Goal: Task Accomplishment & Management: Complete application form

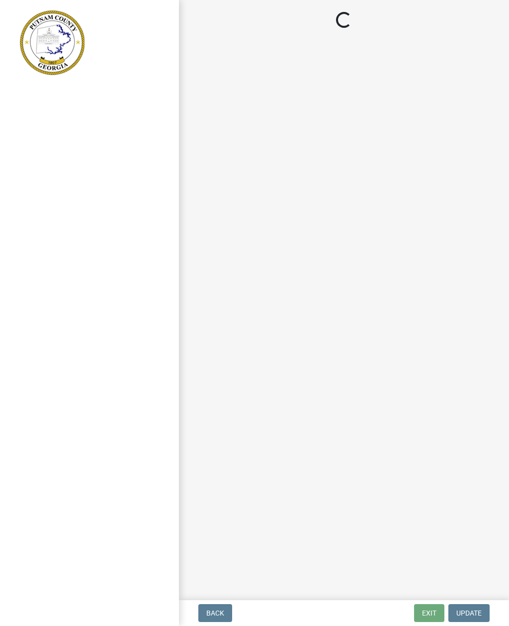
select select "af3c6edf-34d7-49be-824e-99d5d0a3954f"
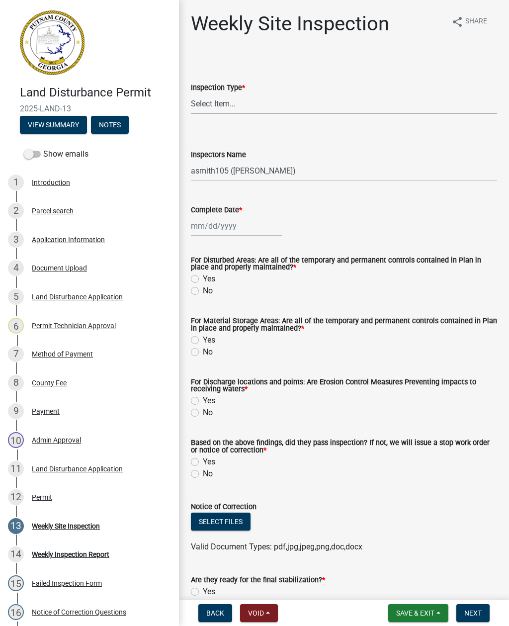
click at [416, 101] on select "Select Item... Site Inspection Initial Inspection Within 24 hours of a 0.5" sto…" at bounding box center [344, 103] width 306 height 20
select select "93c72d9c-4ccd-4a4f-9c87-9d2cfc81a2e2"
click at [448, 163] on select "Select Item... mrivera ([PERSON_NAME]) [PERSON_NAME] ([PERSON_NAME] ([PERSON_NA…" at bounding box center [344, 171] width 306 height 20
select select "4c2db1a9-6398-42e1-a920-5225c7eaa966"
click at [251, 227] on div at bounding box center [236, 226] width 91 height 20
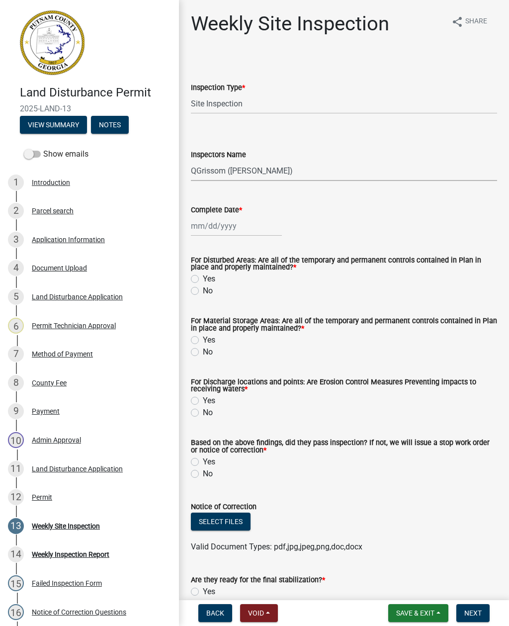
select select "9"
select select "2025"
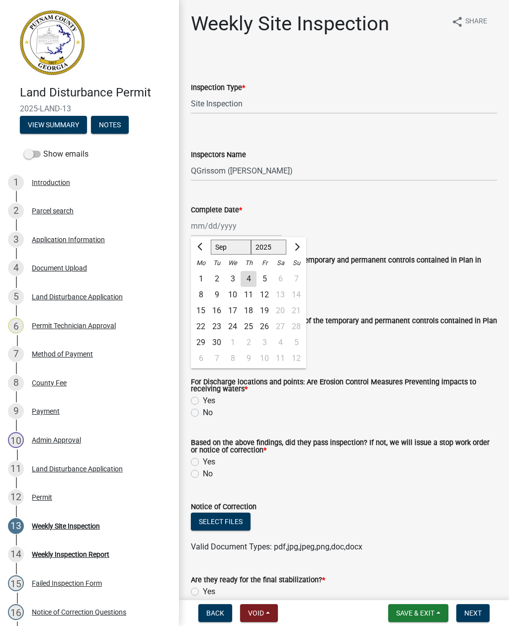
click at [253, 275] on div "4" at bounding box center [249, 279] width 16 height 16
type input "[DATE]"
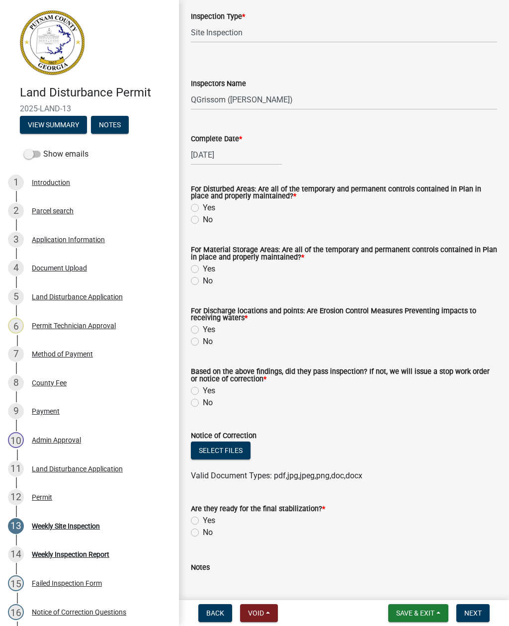
scroll to position [73, 0]
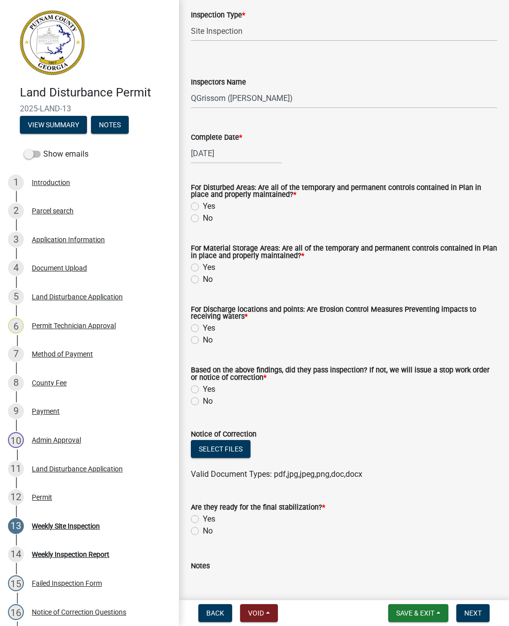
click at [211, 219] on label "No" at bounding box center [208, 218] width 10 height 12
click at [209, 219] on input "No" at bounding box center [206, 215] width 6 height 6
radio input "true"
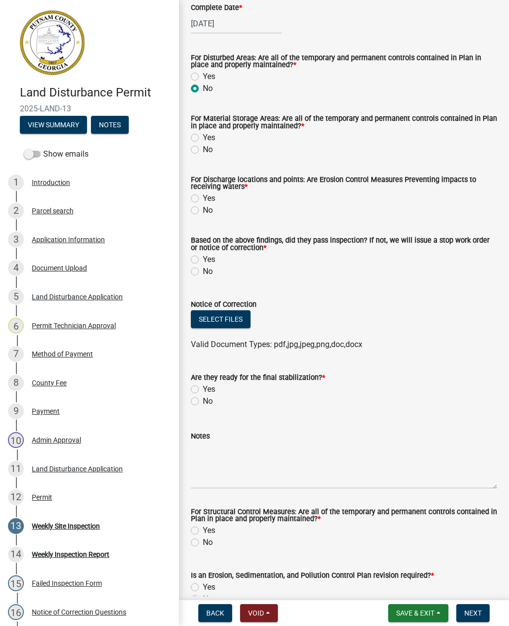
scroll to position [204, 0]
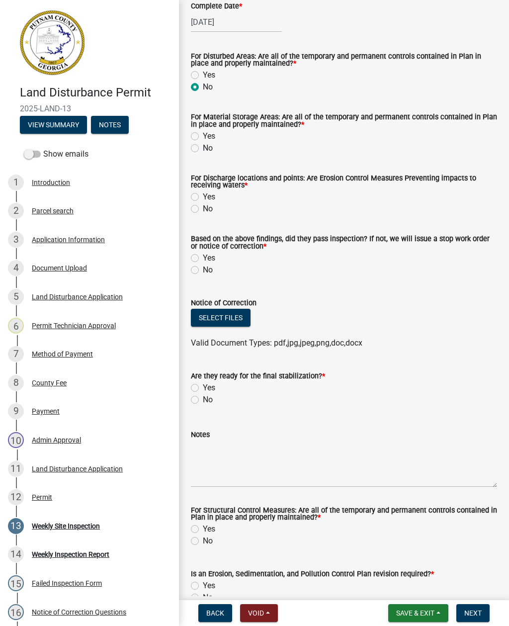
click at [205, 151] on label "No" at bounding box center [208, 148] width 10 height 12
click at [205, 149] on input "No" at bounding box center [206, 145] width 6 height 6
radio input "true"
click at [203, 213] on label "No" at bounding box center [208, 209] width 10 height 12
click at [203, 209] on input "No" at bounding box center [206, 206] width 6 height 6
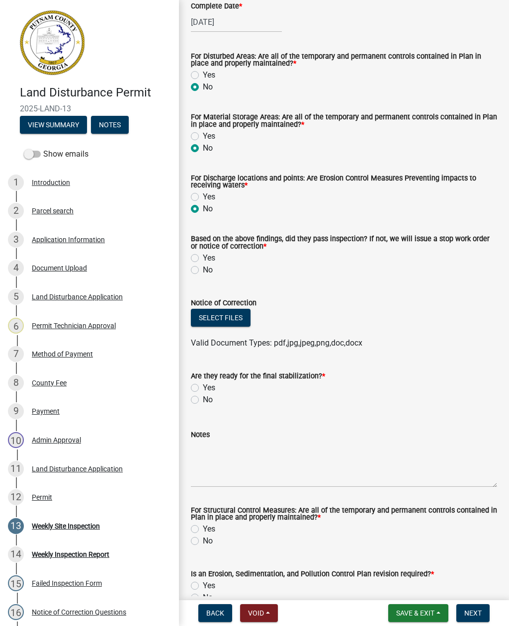
radio input "true"
click at [204, 276] on label "No" at bounding box center [208, 270] width 10 height 12
click at [204, 271] on input "No" at bounding box center [206, 267] width 6 height 6
radio input "true"
click at [234, 323] on button "Select files" at bounding box center [221, 318] width 60 height 18
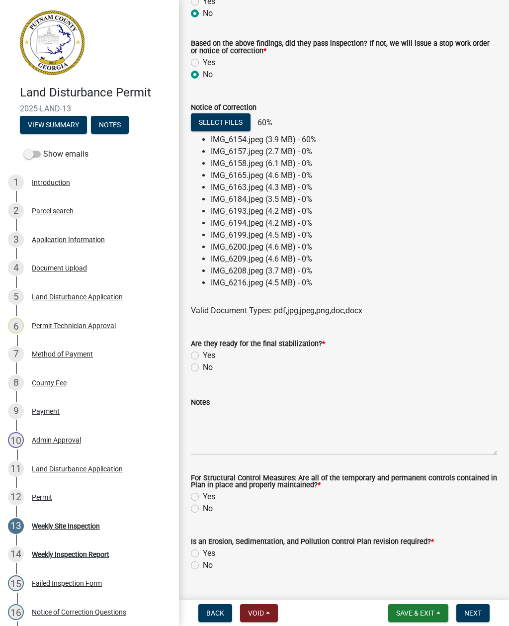
scroll to position [397, 0]
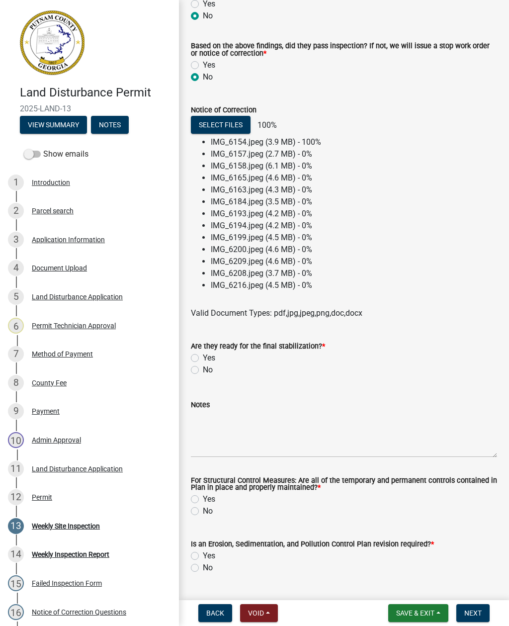
click at [197, 368] on form "Are they ready for the final stabilization? * Yes No" at bounding box center [344, 352] width 306 height 48
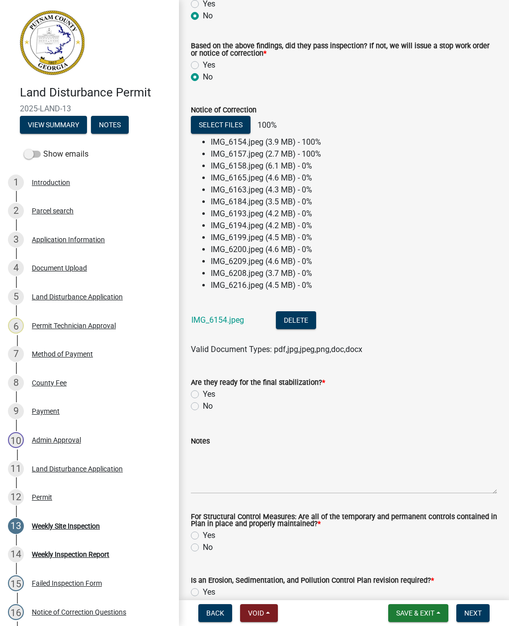
click at [204, 404] on label "No" at bounding box center [208, 406] width 10 height 12
click at [204, 404] on input "No" at bounding box center [206, 403] width 6 height 6
radio input "true"
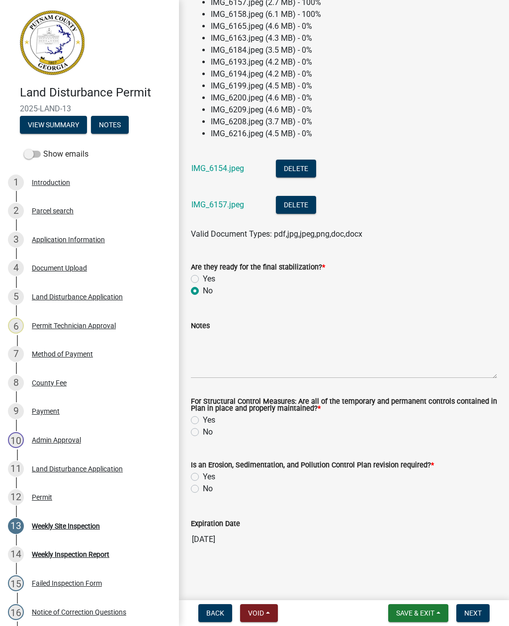
scroll to position [550, 0]
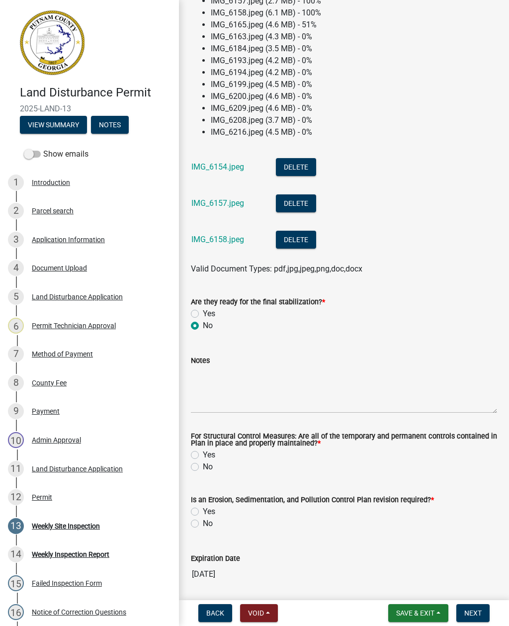
click at [203, 458] on label "Yes" at bounding box center [209, 455] width 12 height 12
click at [203, 456] on input "Yes" at bounding box center [206, 452] width 6 height 6
radio input "true"
click at [204, 515] on label "Yes" at bounding box center [209, 512] width 12 height 12
click at [204, 512] on input "Yes" at bounding box center [206, 509] width 6 height 6
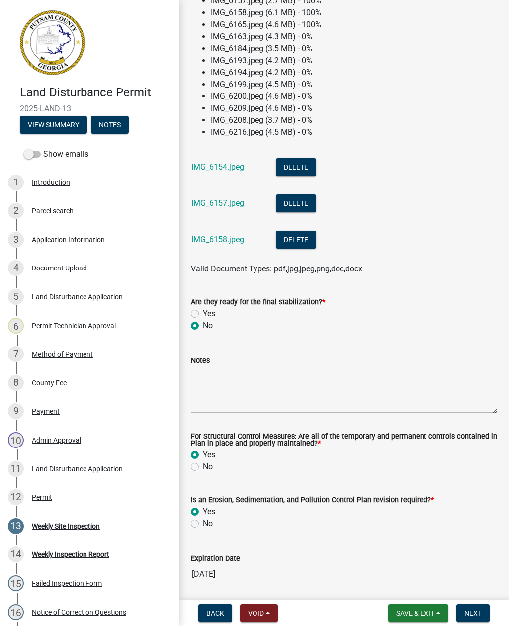
radio input "true"
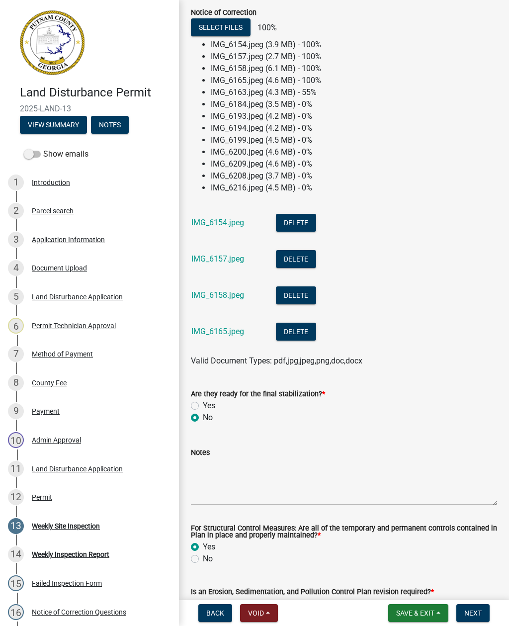
scroll to position [493, 0]
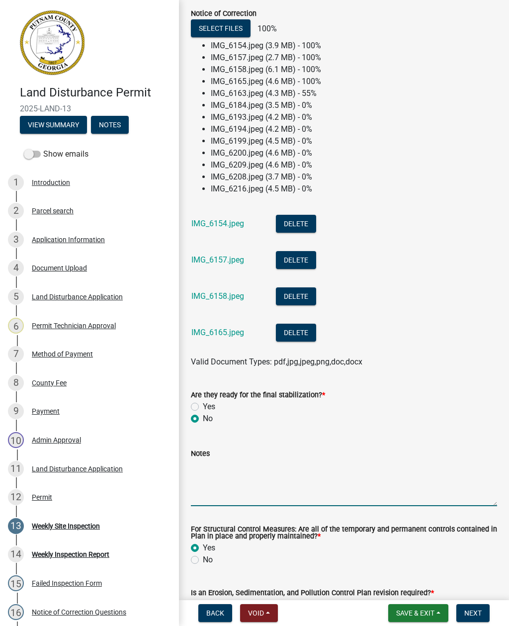
click at [222, 486] on textarea "Notes" at bounding box center [344, 482] width 306 height 47
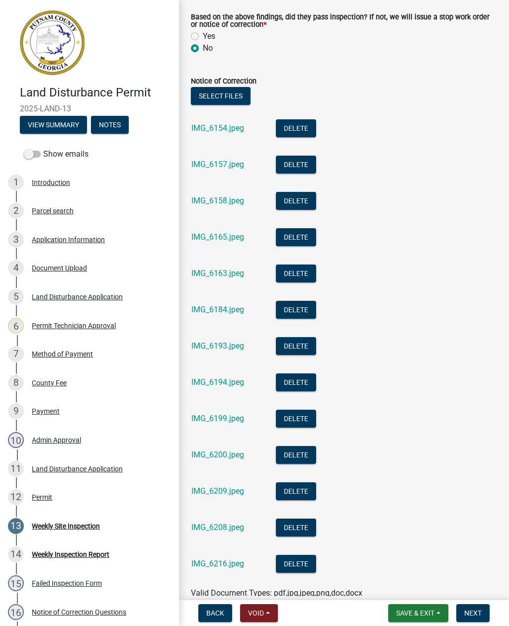
scroll to position [427, 0]
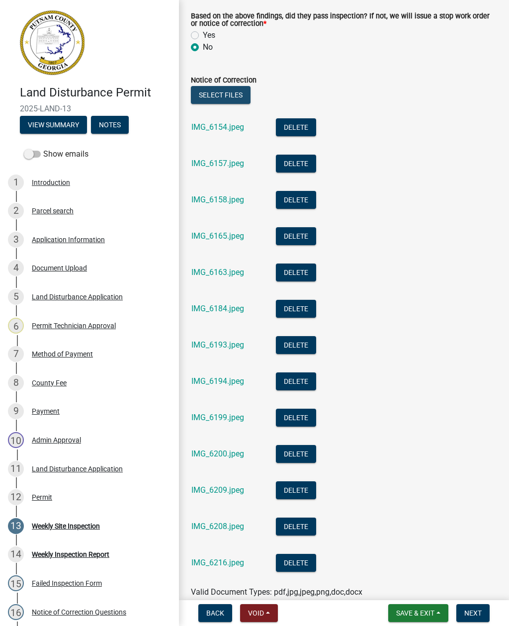
click at [238, 93] on button "Select files" at bounding box center [221, 95] width 60 height 18
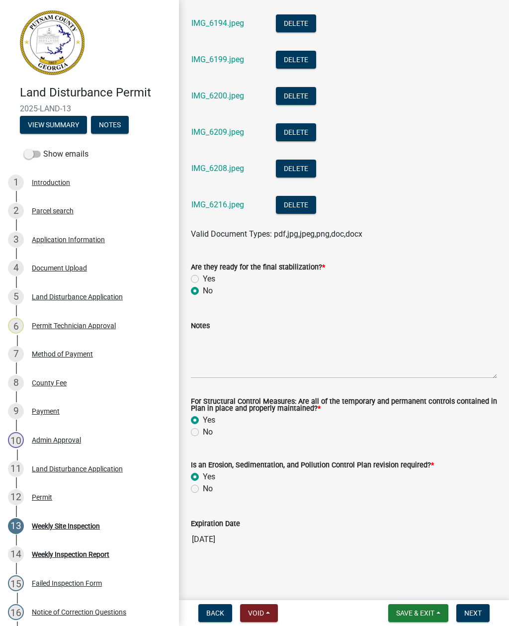
scroll to position [786, 0]
click at [213, 369] on textarea "Notes" at bounding box center [344, 355] width 306 height 47
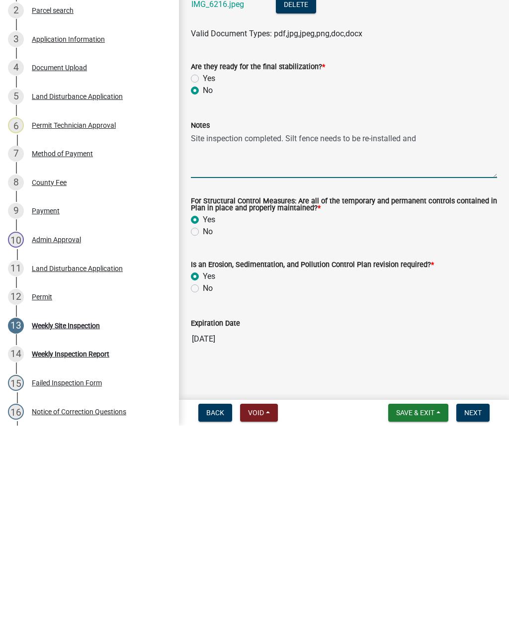
click at [448, 332] on textarea "Site inspection completed. Silt fence needs to be re-installed and" at bounding box center [344, 355] width 306 height 47
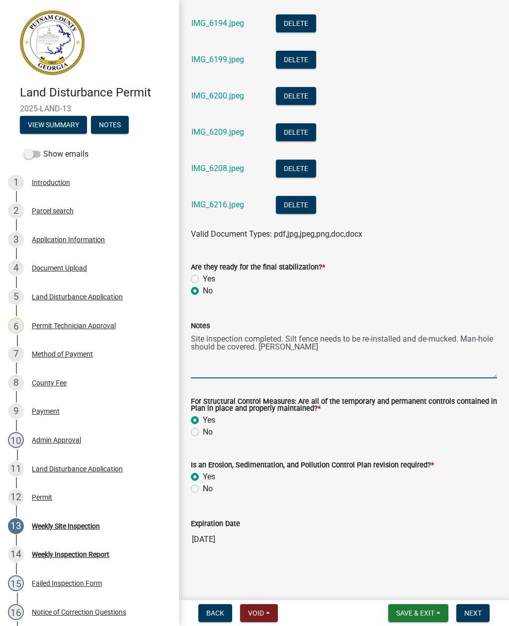
click at [323, 354] on textarea "Site inspection completed. Silt fence needs to be re-installed and de-mucked. M…" at bounding box center [344, 355] width 306 height 47
click at [317, 349] on textarea "Site inspection completed. Silt fence needs to be re-installed and de-mucked. M…" at bounding box center [344, 355] width 306 height 47
click at [297, 371] on textarea "Site inspection completed. Silt fence needs to be re-installed and de-mucked. M…" at bounding box center [344, 355] width 306 height 47
click at [474, 348] on textarea "Site inspection completed. Silt fence needs to be re-installed and de-mucked. M…" at bounding box center [344, 355] width 306 height 47
click at [448, 293] on div "No" at bounding box center [344, 291] width 306 height 12
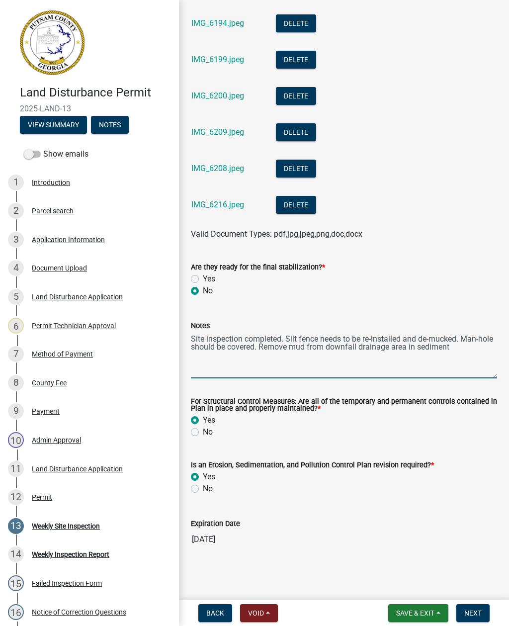
click at [468, 355] on textarea "Site inspection completed. Silt fence needs to be re-installed and de-mucked. M…" at bounding box center [344, 355] width 306 height 47
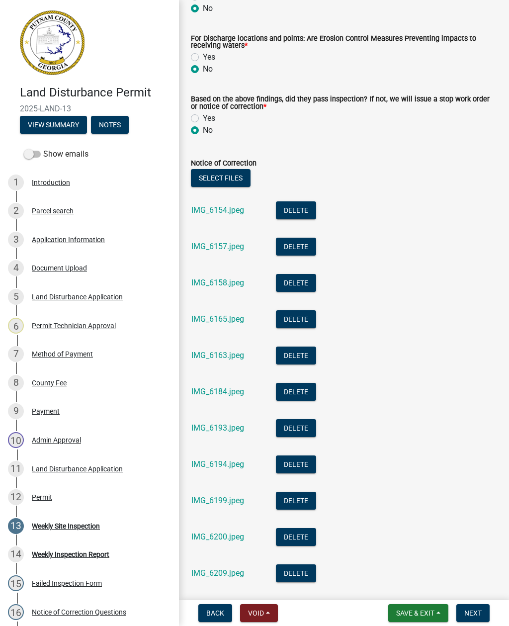
scroll to position [322, 0]
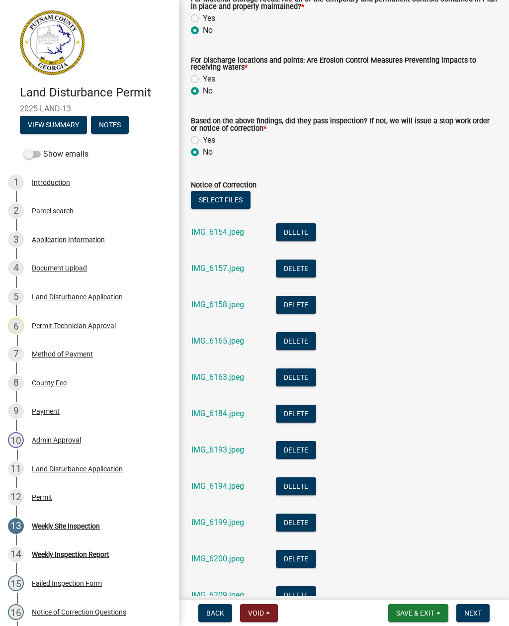
type textarea "Site inspection completed. Silt fence needs to be re-installed and de-mucked. M…"
click at [236, 203] on button "Select files" at bounding box center [221, 200] width 60 height 18
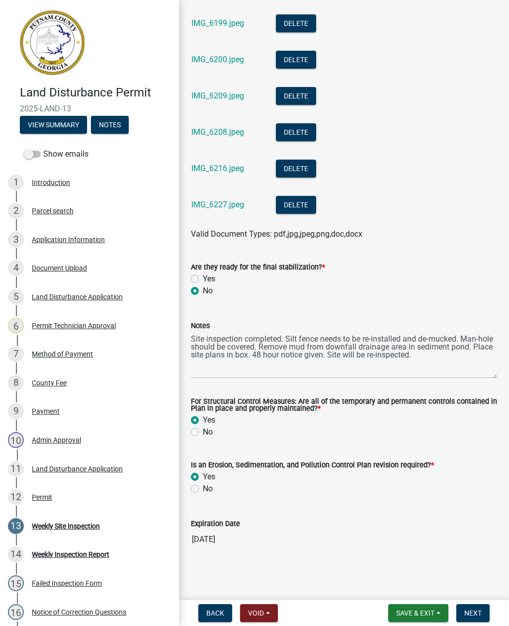
scroll to position [823, 0]
click at [398, 353] on textarea "Site inspection completed. Silt fence needs to be re-installed and de-mucked. M…" at bounding box center [344, 355] width 306 height 47
click at [426, 358] on textarea "Site inspection completed. Silt fence needs to be re-installed and de-mucked. M…" at bounding box center [344, 355] width 306 height 47
click at [460, 365] on textarea "Site inspection completed. Silt fence needs to be re-installed and de-mucked. M…" at bounding box center [344, 355] width 306 height 47
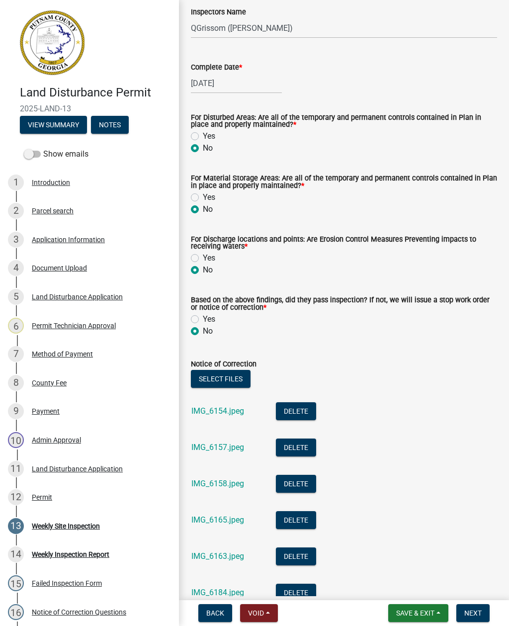
scroll to position [142, 0]
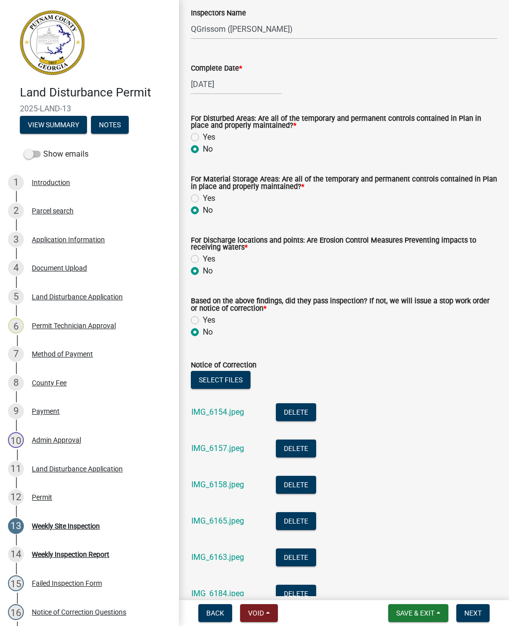
click at [199, 133] on div "Yes" at bounding box center [344, 137] width 306 height 12
click at [203, 143] on label "Yes" at bounding box center [209, 137] width 12 height 12
click at [203, 138] on input "Yes" at bounding box center [206, 134] width 6 height 6
radio input "true"
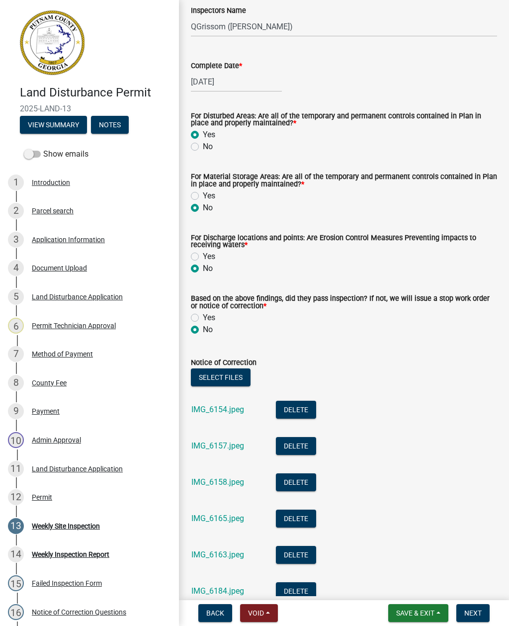
scroll to position [123, 0]
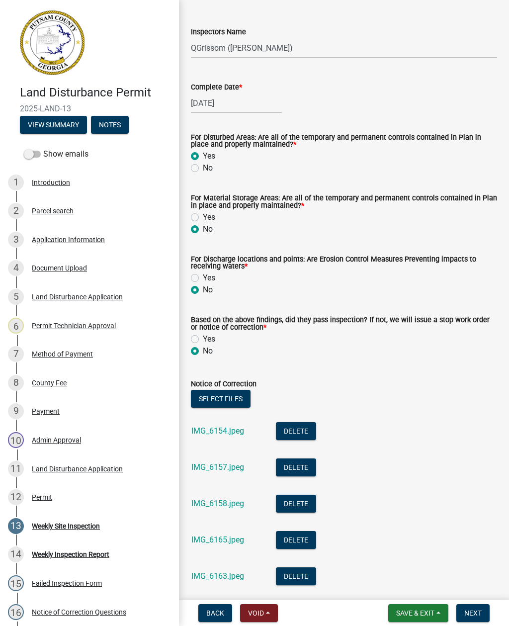
click at [203, 215] on label "Yes" at bounding box center [209, 217] width 12 height 12
click at [203, 215] on input "Yes" at bounding box center [206, 214] width 6 height 6
radio input "true"
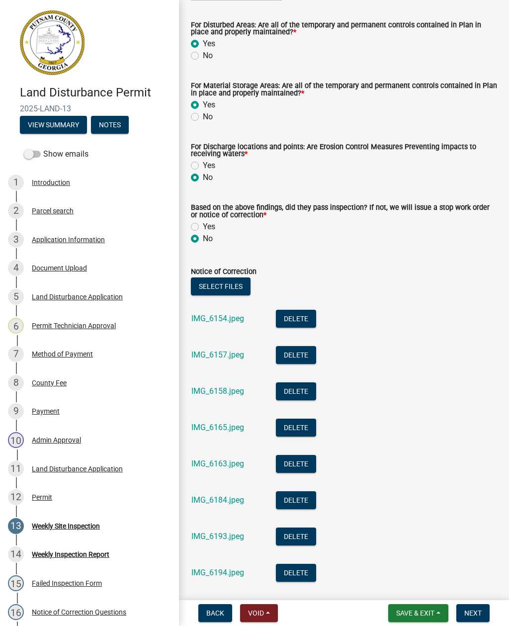
scroll to position [234, 0]
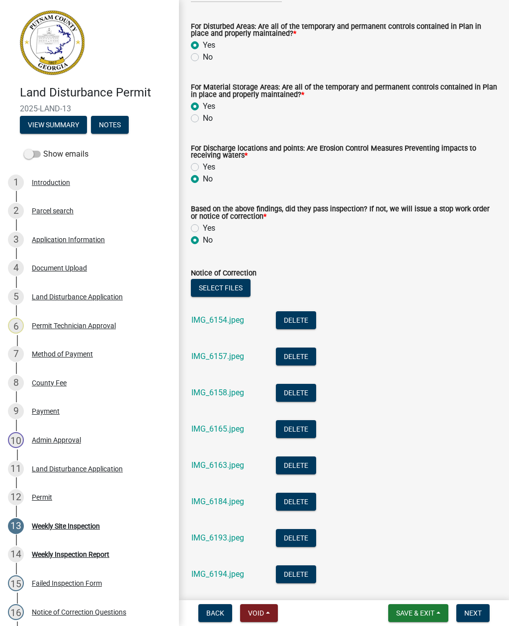
click at [203, 167] on label "Yes" at bounding box center [209, 167] width 12 height 12
click at [203, 167] on input "Yes" at bounding box center [206, 164] width 6 height 6
radio input "true"
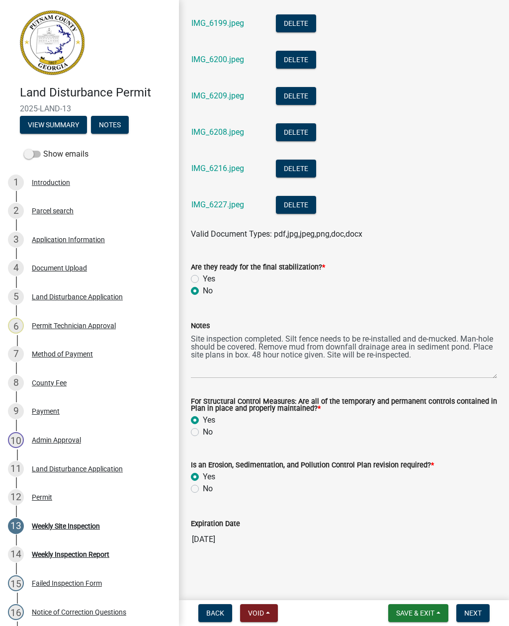
scroll to position [823, 0]
click at [400, 361] on textarea "Site inspection completed. Silt fence needs to be re-installed and de-mucked. M…" at bounding box center [344, 355] width 306 height 47
click at [398, 353] on textarea "Site inspection completed. Silt fence needs to be re-installed and de-mucked. M…" at bounding box center [344, 355] width 306 height 47
click at [395, 356] on textarea "Site inspection completed. Silt fence needs to be re-installed and de-mucked. M…" at bounding box center [344, 355] width 306 height 47
click at [449, 367] on textarea "Site inspection completed. Silt fence needs to be re-installed and de-mucked. M…" at bounding box center [344, 355] width 306 height 47
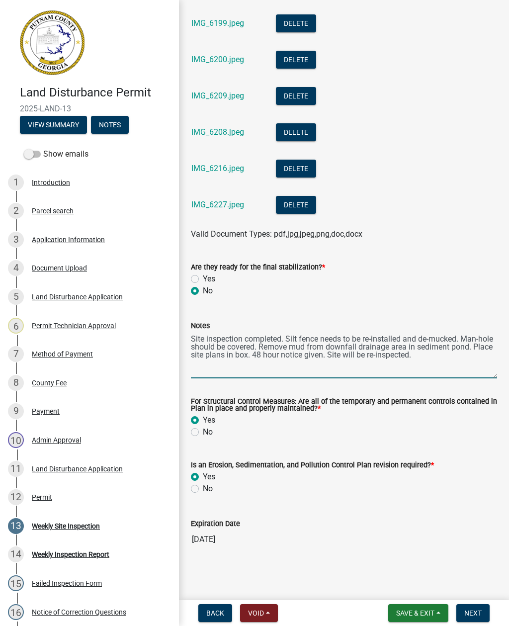
click at [443, 362] on textarea "Site inspection completed. Silt fence needs to be re-installed and de-mucked. M…" at bounding box center [344, 355] width 306 height 47
click at [452, 357] on textarea "Site inspection completed. Silt fence needs to be re-installed and de-mucked. M…" at bounding box center [344, 355] width 306 height 47
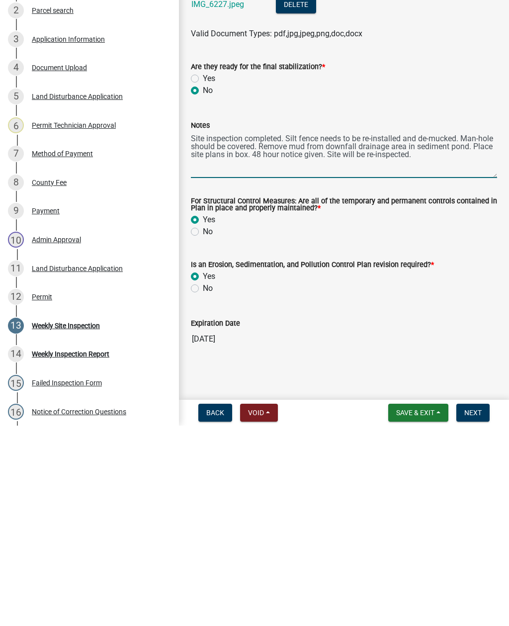
click at [480, 609] on span "Next" at bounding box center [472, 613] width 17 height 8
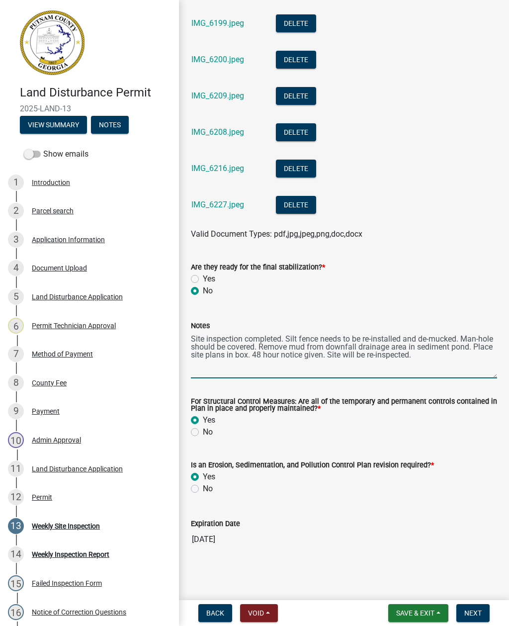
scroll to position [0, 0]
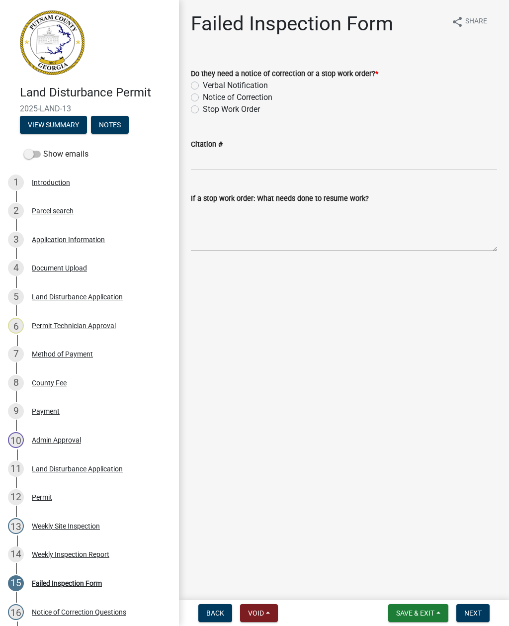
click at [271, 102] on label "Notice of Correction" at bounding box center [238, 98] width 70 height 12
click at [209, 98] on input "Notice of Correction" at bounding box center [206, 95] width 6 height 6
radio input "true"
click at [258, 234] on textarea "If a stop work order: What needs done to resume work?" at bounding box center [344, 227] width 306 height 47
click at [237, 225] on textarea "If a stop work order: What needs done to resume work?" at bounding box center [344, 227] width 306 height 47
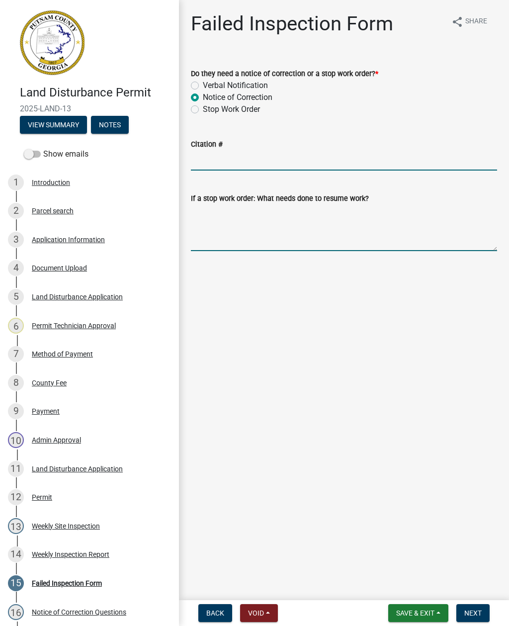
click at [320, 152] on input "Citation #" at bounding box center [344, 160] width 306 height 20
click at [229, 232] on textarea "If a stop work order: What needs done to resume work?" at bounding box center [344, 227] width 306 height 47
click at [237, 227] on textarea "If a stop work order: What needs done to resume work?" at bounding box center [344, 227] width 306 height 47
paste textarea "Site inspection completed. Silt fence needs to be re-installed and de-mucked. M…"
type textarea "Site inspection completed. Silt fence needs to be re-installed and de-mucked. M…"
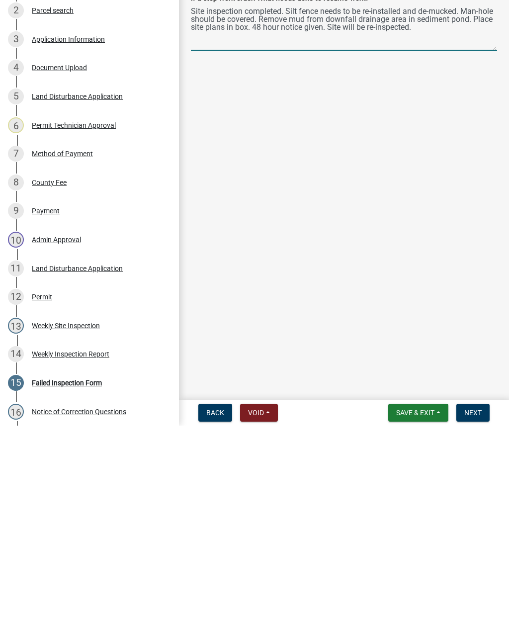
click at [481, 609] on span "Next" at bounding box center [472, 613] width 17 height 8
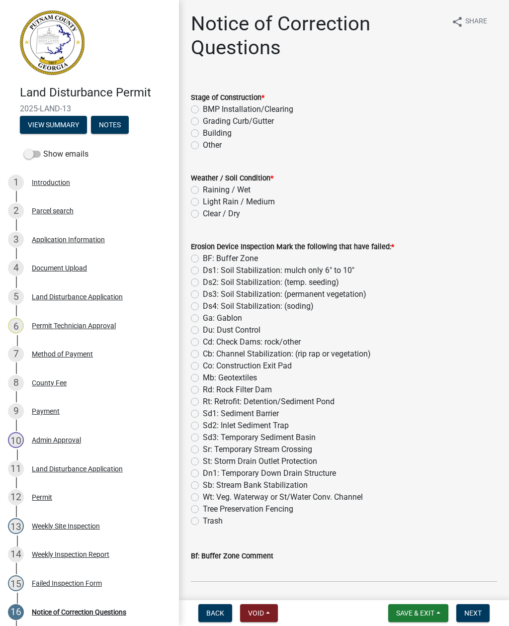
click at [293, 114] on label "BMP Installation/Clearing" at bounding box center [248, 109] width 91 height 12
click at [209, 110] on input "BMP Installation/Clearing" at bounding box center [206, 106] width 6 height 6
radio input "true"
click at [239, 218] on label "Clear / Dry" at bounding box center [221, 214] width 37 height 12
click at [209, 214] on input "Clear / Dry" at bounding box center [206, 211] width 6 height 6
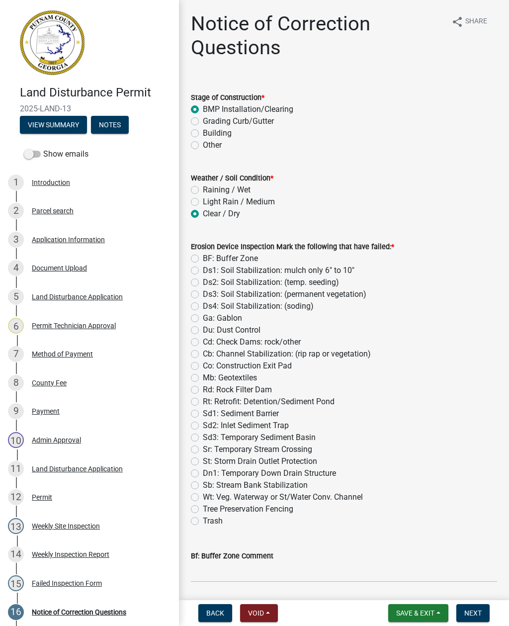
radio input "true"
click at [276, 409] on label "Sd1: Sediment Barrier" at bounding box center [241, 414] width 76 height 12
click at [209, 409] on input "Sd1: Sediment Barrier" at bounding box center [206, 411] width 6 height 6
radio input "true"
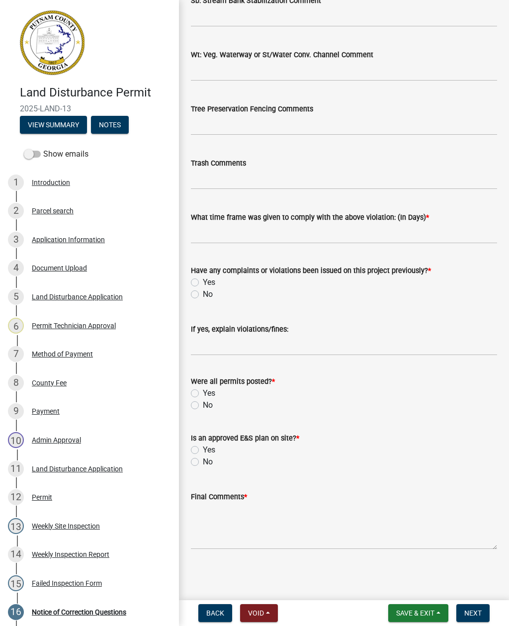
scroll to position [1585, 0]
click at [471, 233] on input "text" at bounding box center [344, 233] width 306 height 20
type input "2"
click at [203, 295] on label "No" at bounding box center [208, 294] width 10 height 12
click at [203, 295] on input "No" at bounding box center [206, 291] width 6 height 6
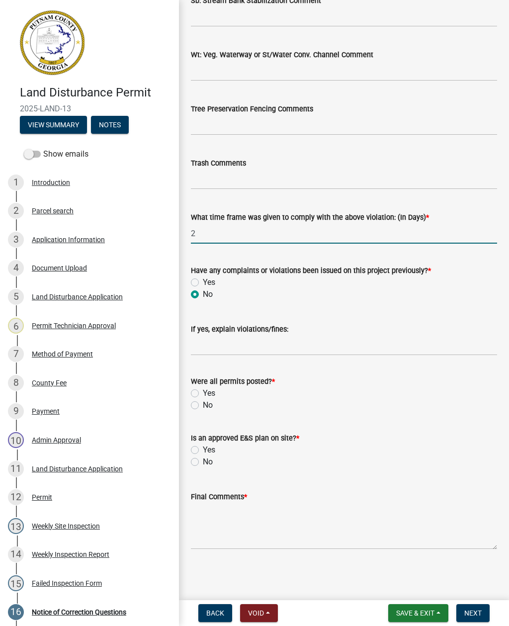
radio input "true"
click at [211, 392] on label "Yes" at bounding box center [209, 393] width 12 height 12
click at [209, 392] on input "Yes" at bounding box center [206, 390] width 6 height 6
radio input "true"
click at [206, 452] on label "Yes" at bounding box center [209, 450] width 12 height 12
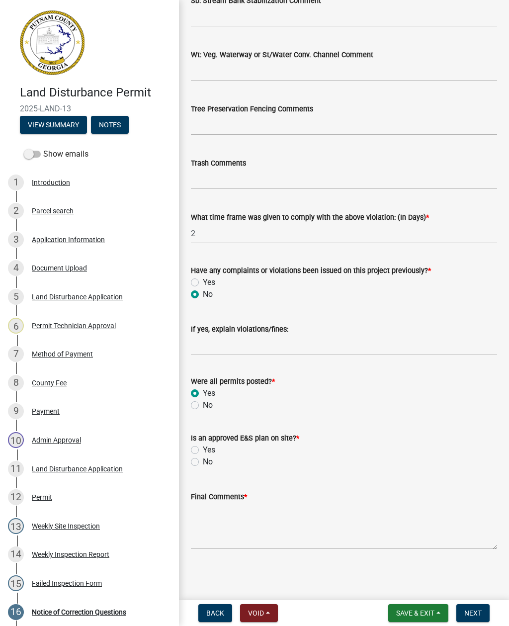
click at [206, 451] on input "Yes" at bounding box center [206, 447] width 6 height 6
radio input "true"
click at [245, 542] on textarea "Final Comments *" at bounding box center [344, 526] width 306 height 47
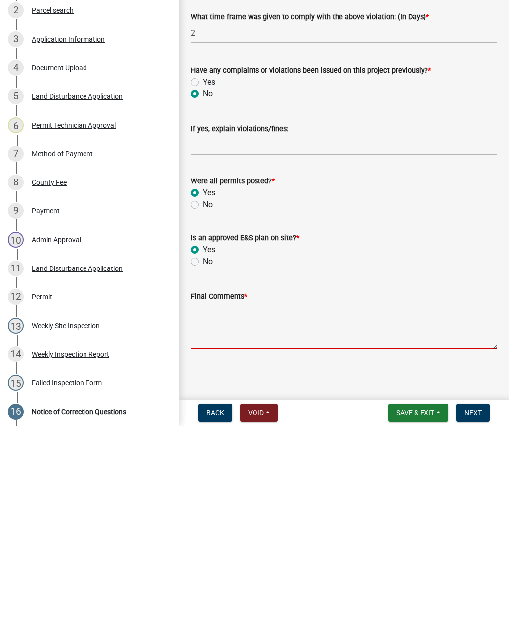
click at [234, 503] on textarea "Final Comments *" at bounding box center [344, 526] width 306 height 47
paste textarea "Site inspection completed. Silt fence needs to be re-installed and de-mucked. M…"
type textarea "Site inspection completed. Silt fence needs to be re-installed and de-mucked. M…"
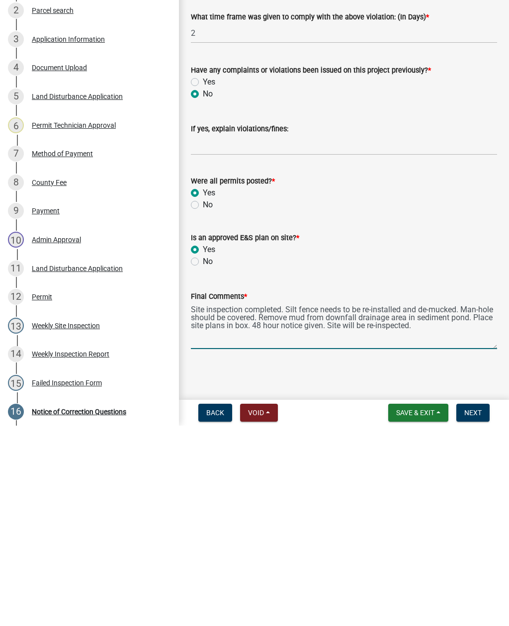
click at [478, 609] on span "Next" at bounding box center [472, 613] width 17 height 8
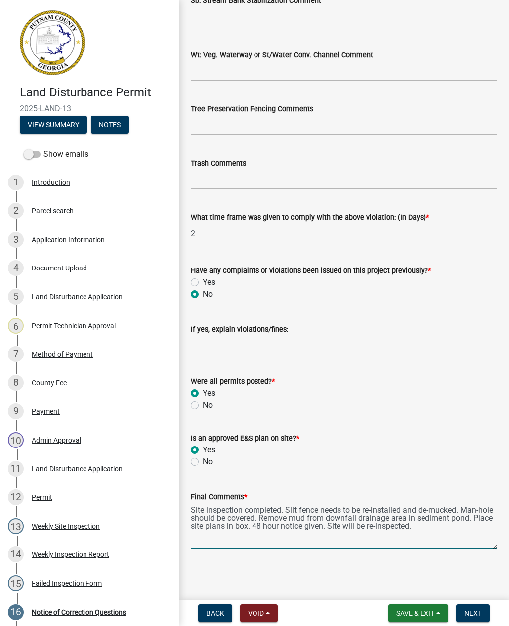
scroll to position [0, 0]
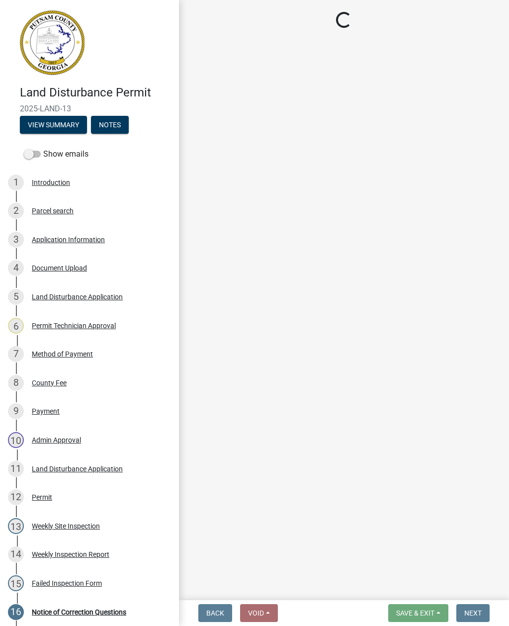
select select "af3c6edf-34d7-49be-824e-99d5d0a3954f"
